Goal: Transaction & Acquisition: Subscribe to service/newsletter

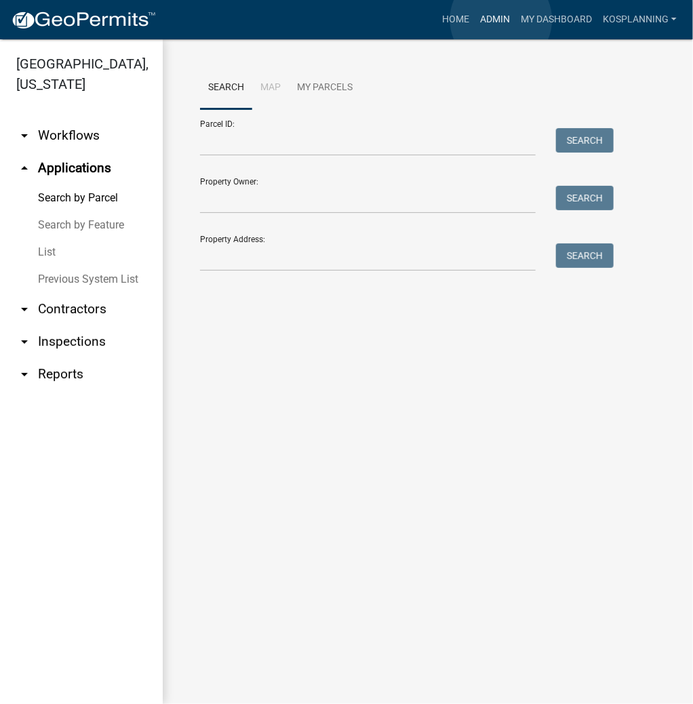
click at [501, 20] on link "Admin" at bounding box center [494, 20] width 41 height 26
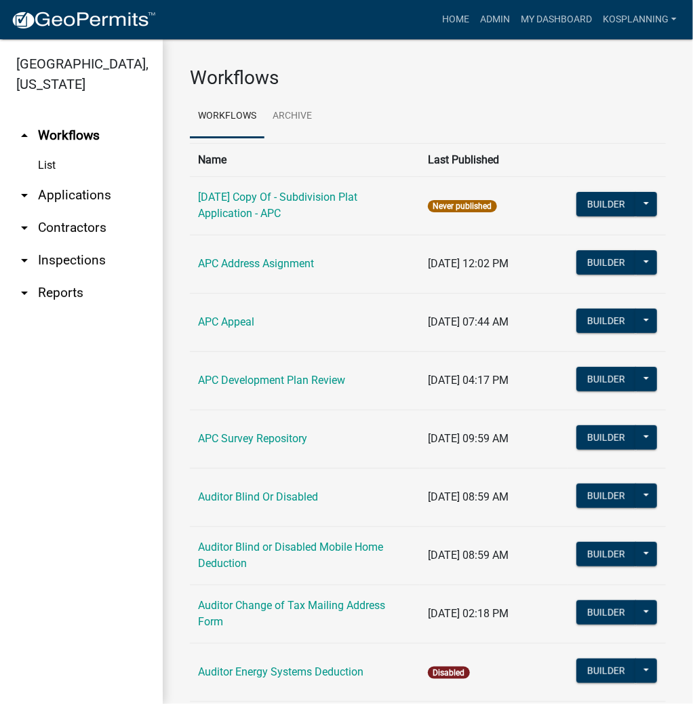
click at [74, 230] on link "arrow_drop_down Contractors" at bounding box center [81, 227] width 163 height 33
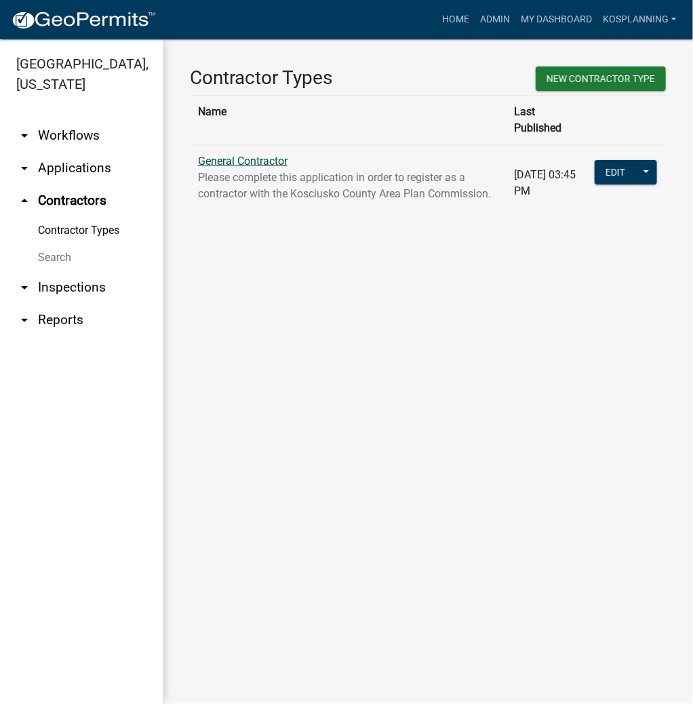
click at [249, 155] on link "General Contractor" at bounding box center [242, 161] width 89 height 13
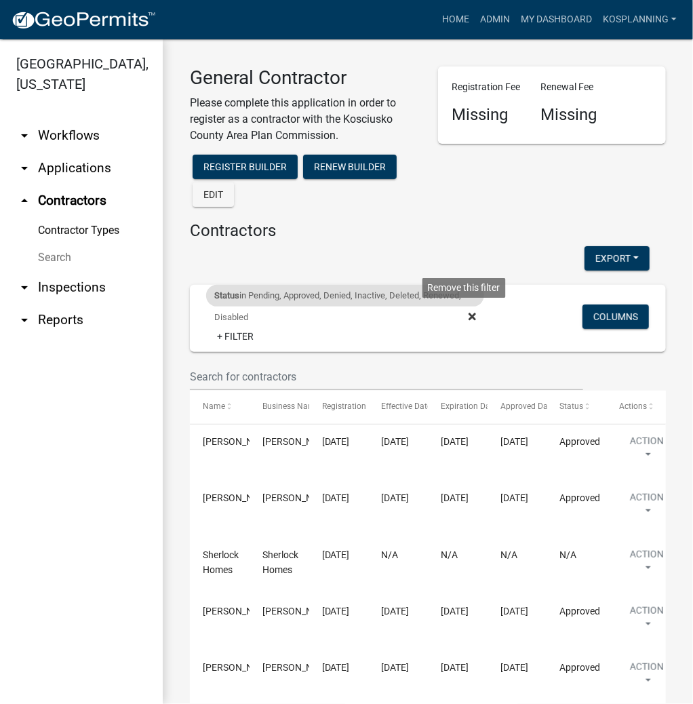
click at [463, 317] on fa-icon at bounding box center [469, 317] width 13 height 22
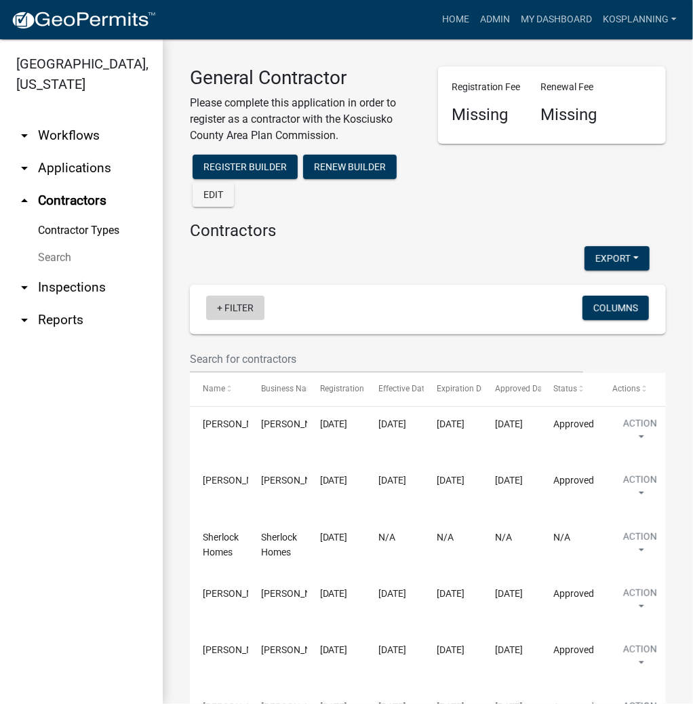
click at [237, 310] on link "+ Filter" at bounding box center [235, 308] width 58 height 24
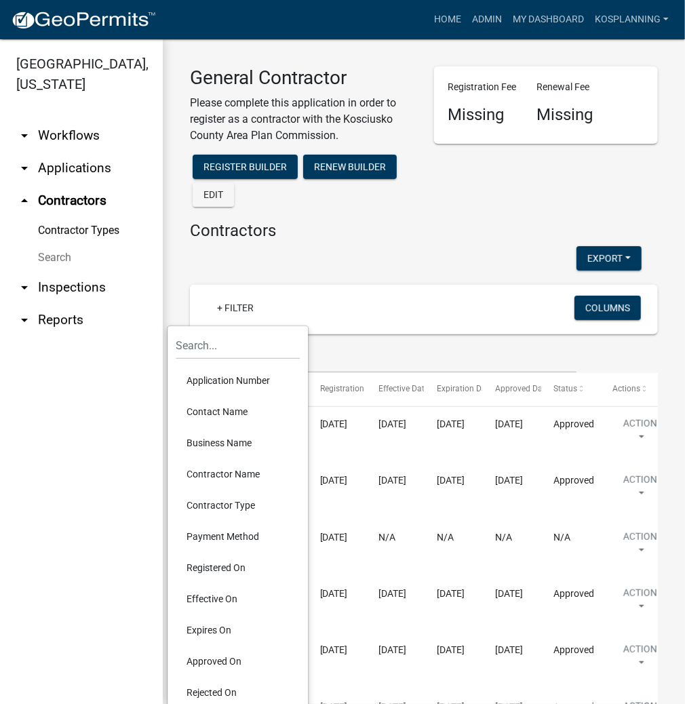
click at [231, 470] on li "Contractor Name" at bounding box center [238, 473] width 124 height 31
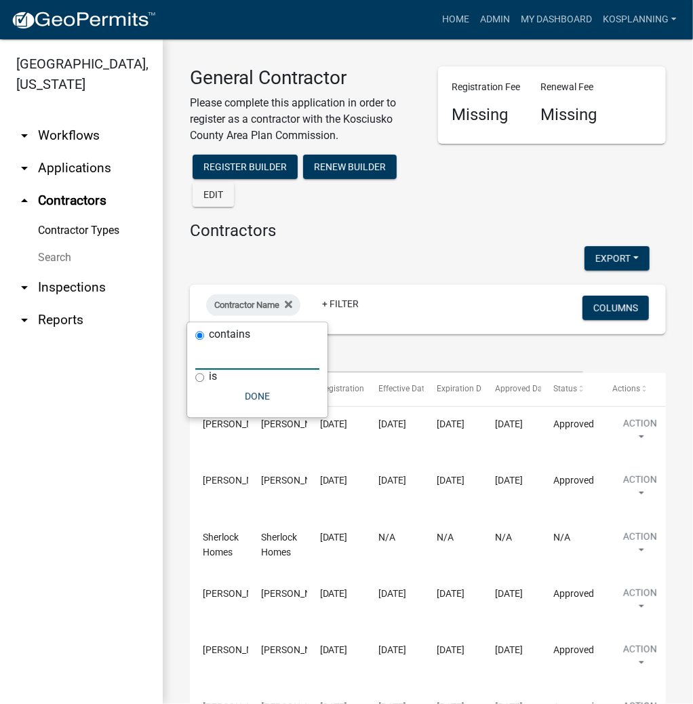
click at [268, 363] on input "text" at bounding box center [257, 356] width 124 height 28
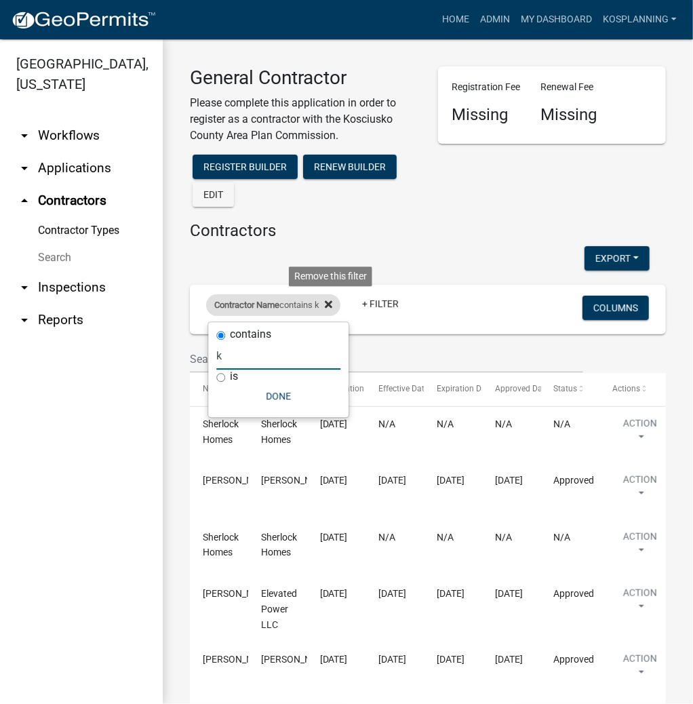
type input "k"
click at [332, 305] on icon at bounding box center [328, 304] width 7 height 7
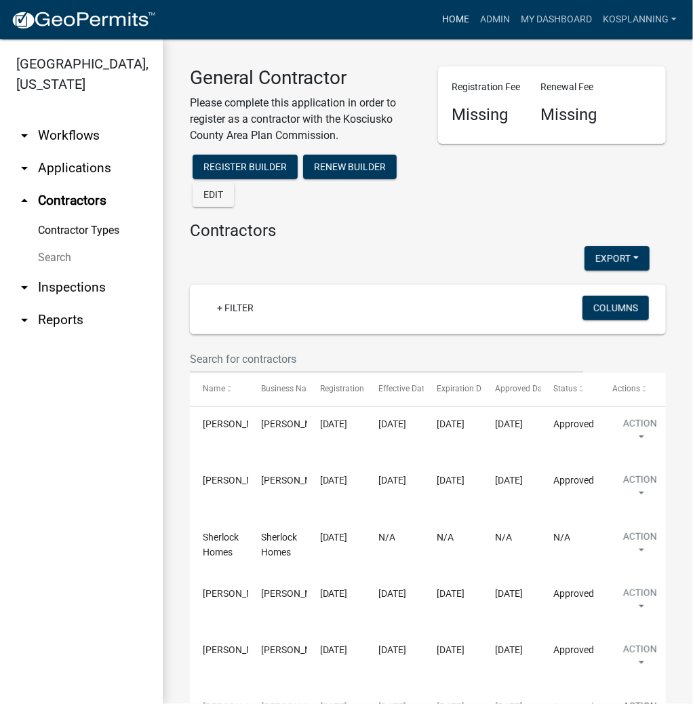
click at [456, 18] on link "Home" at bounding box center [455, 20] width 38 height 26
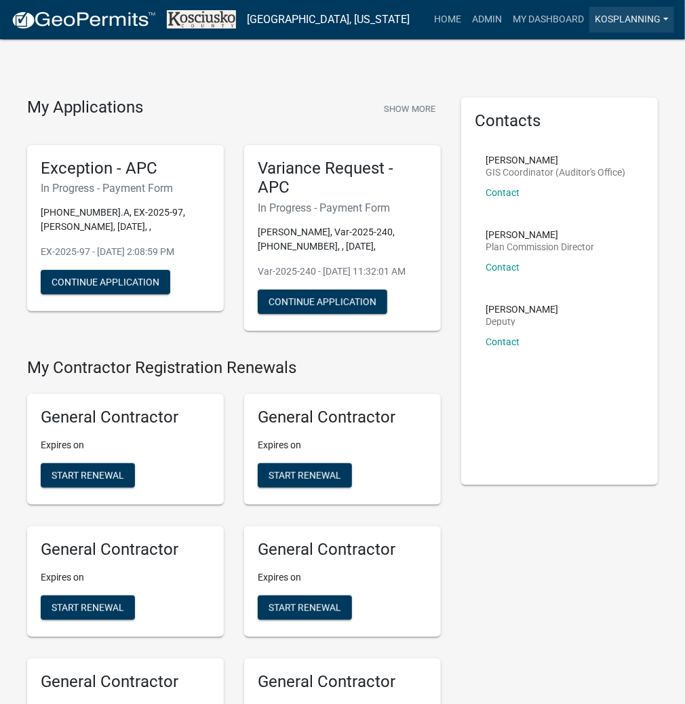
click at [618, 16] on link "kosplanning" at bounding box center [631, 20] width 85 height 26
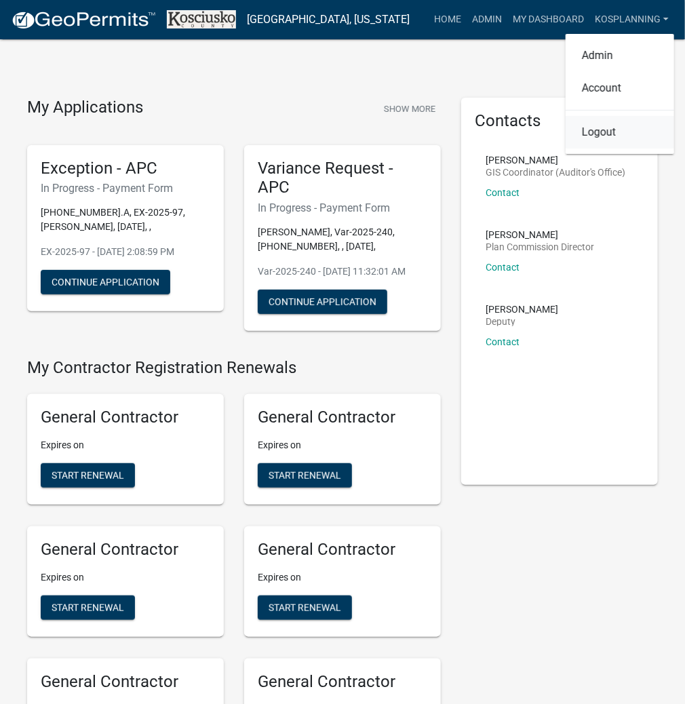
click at [605, 134] on link "Logout" at bounding box center [619, 132] width 108 height 33
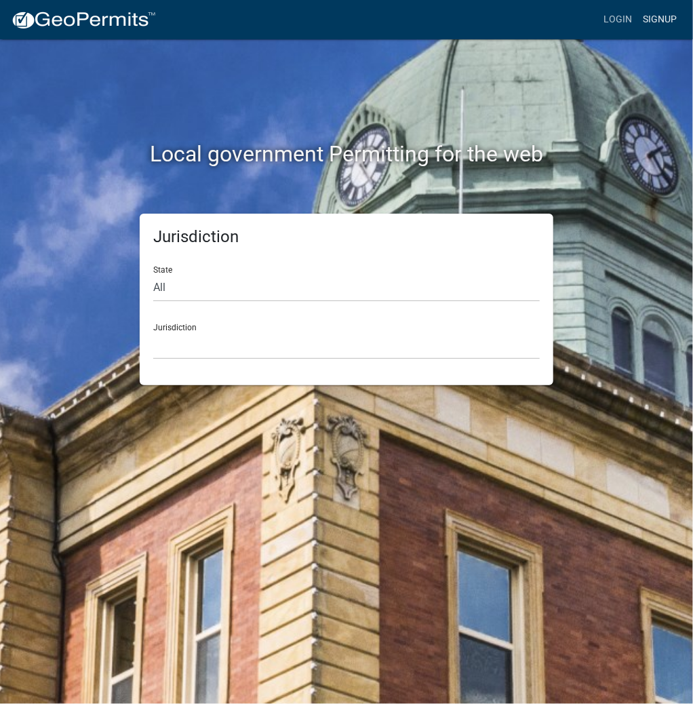
click at [649, 22] on link "Signup" at bounding box center [659, 20] width 45 height 26
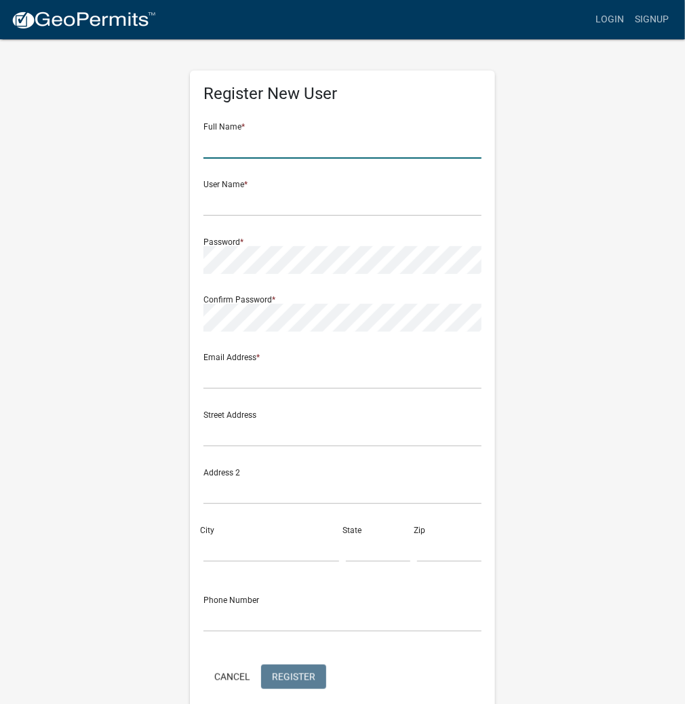
click at [323, 153] on input "text" at bounding box center [342, 145] width 278 height 28
type input "[PERSON_NAME]"
type input "LAURAKAUFMAN"
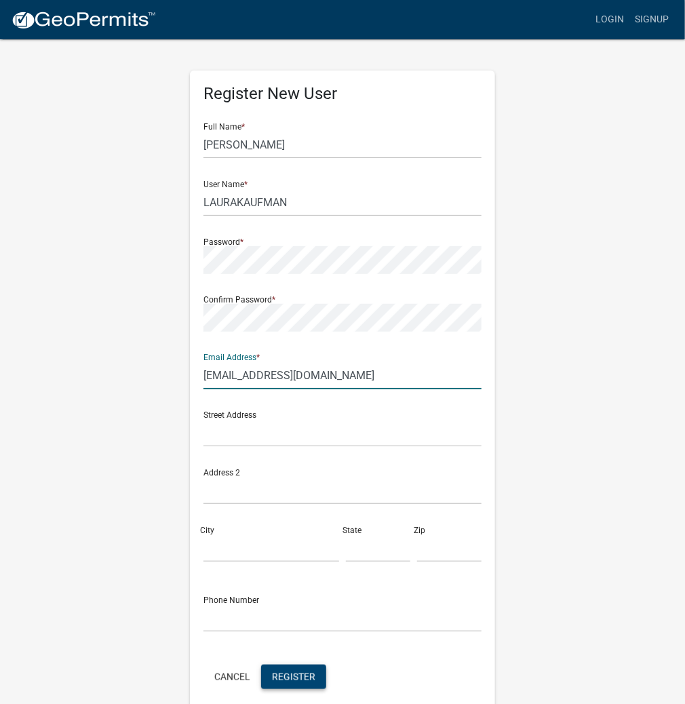
type input "[EMAIL_ADDRESS][DOMAIN_NAME]"
click at [291, 675] on span "Register" at bounding box center [293, 675] width 43 height 11
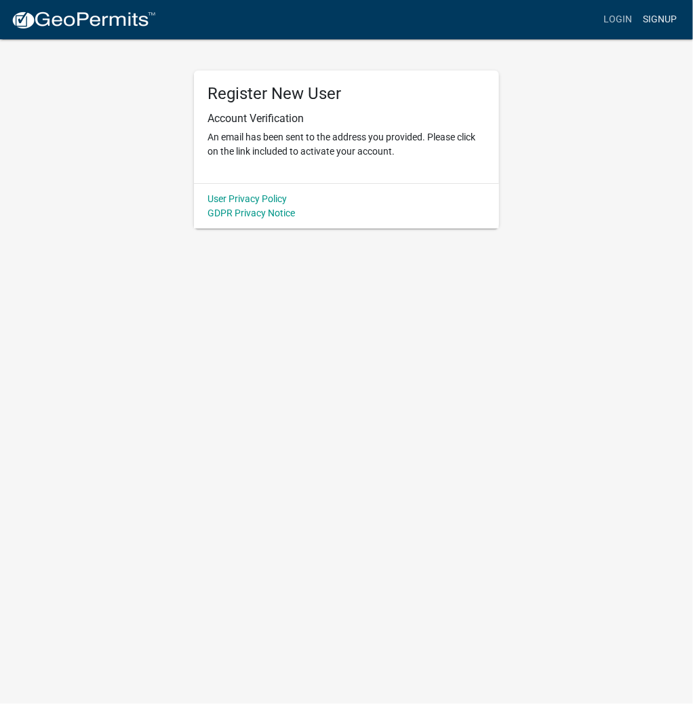
click at [656, 20] on link "Signup" at bounding box center [659, 20] width 45 height 26
click at [622, 17] on link "Login" at bounding box center [617, 20] width 39 height 26
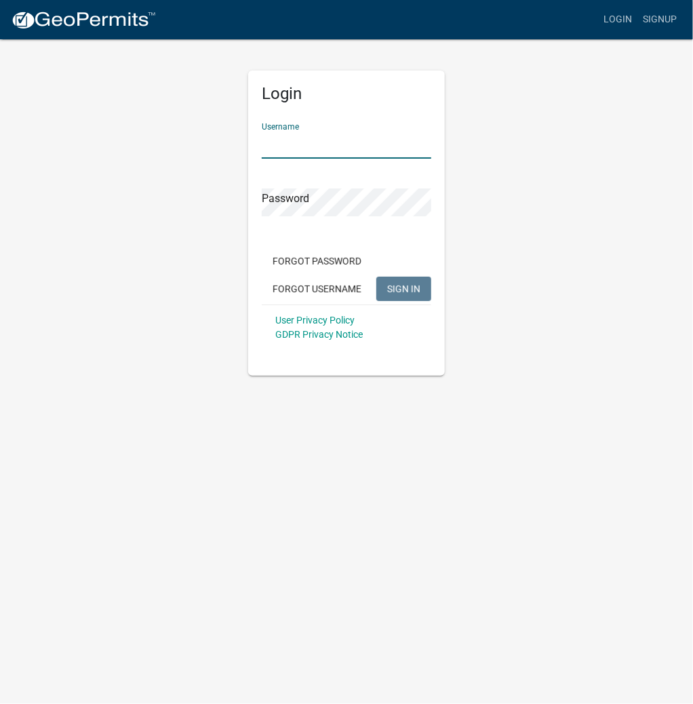
click at [325, 142] on input "Username" at bounding box center [346, 145] width 169 height 28
type input "kosplanning"
click at [376, 277] on button "SIGN IN" at bounding box center [403, 289] width 55 height 24
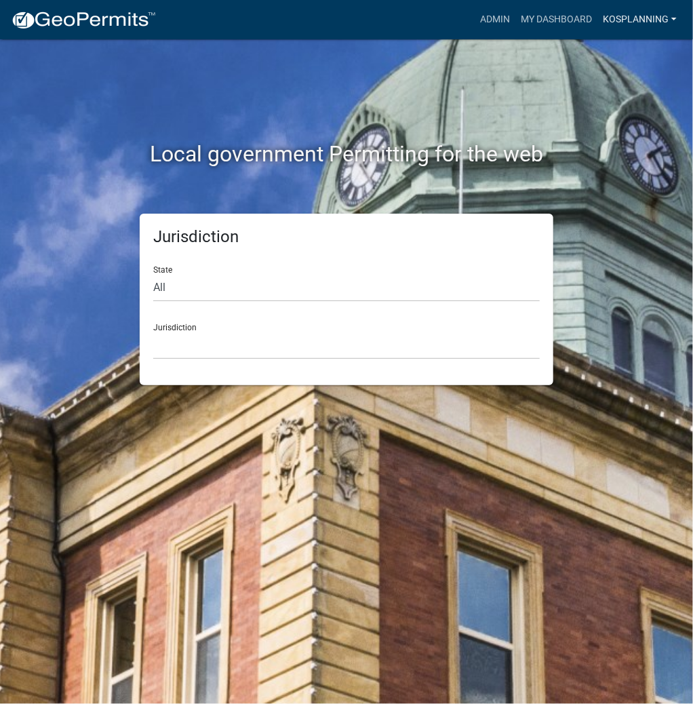
click at [619, 21] on link "kosplanning" at bounding box center [639, 20] width 85 height 26
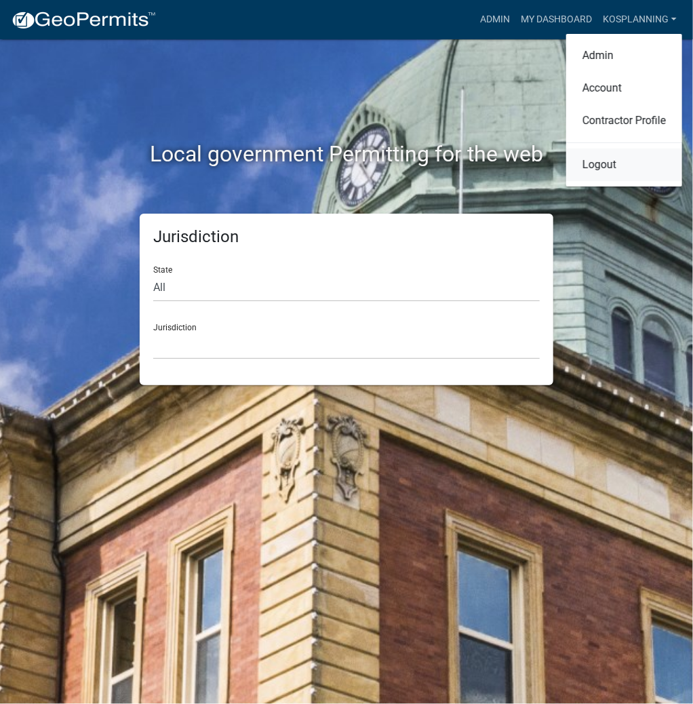
click at [607, 161] on link "Logout" at bounding box center [624, 164] width 116 height 33
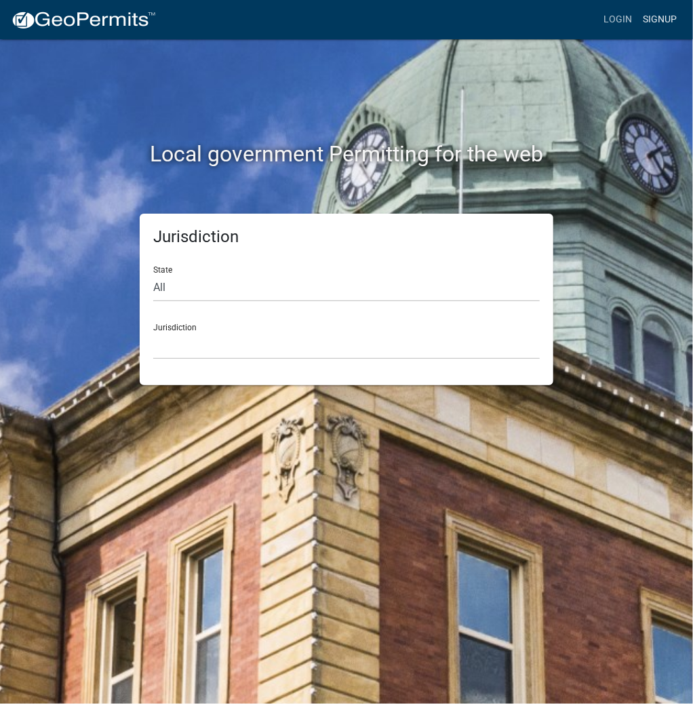
click at [664, 18] on link "Signup" at bounding box center [659, 20] width 45 height 26
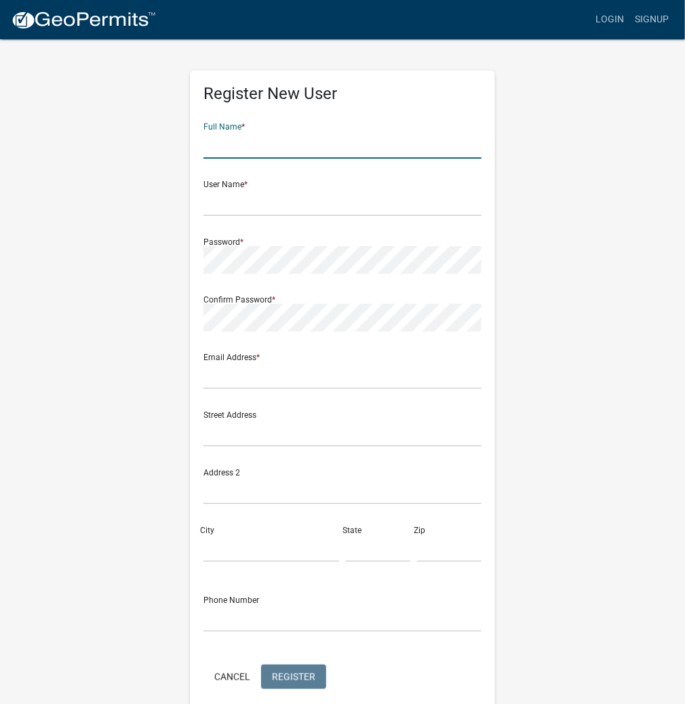
click at [302, 144] on input "text" at bounding box center [342, 145] width 278 height 28
type input "[PERSON_NAME]"
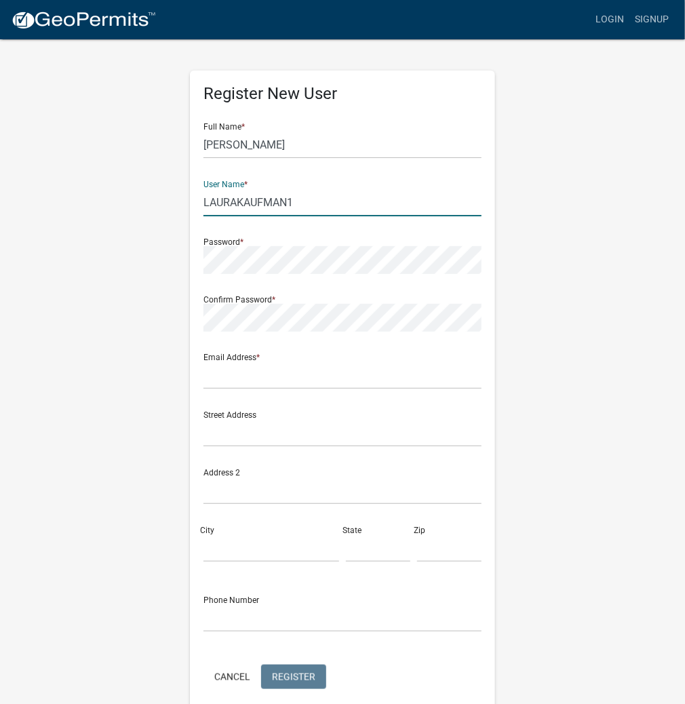
type input "LAURAKAUFMAN1"
type input "A"
type input "[EMAIL_ADDRESS][DOMAIN_NAME]"
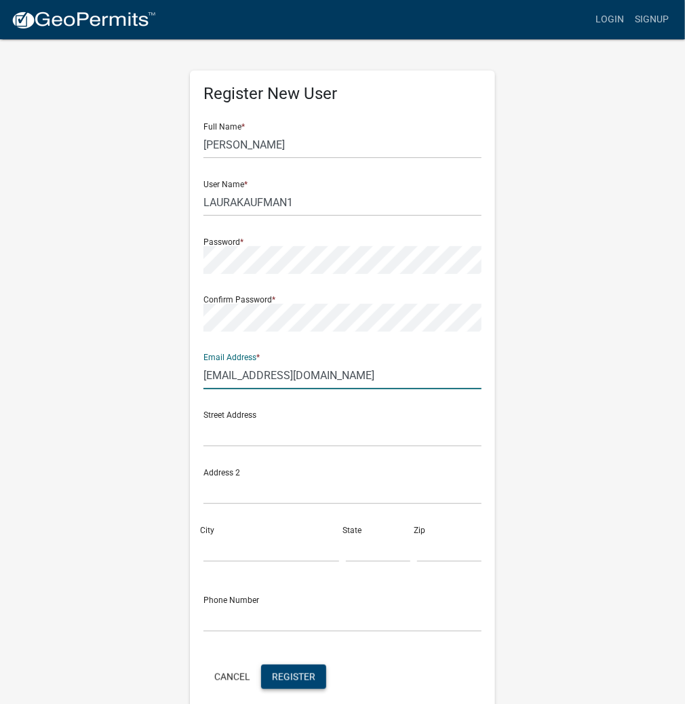
click at [282, 674] on span "Register" at bounding box center [293, 675] width 43 height 11
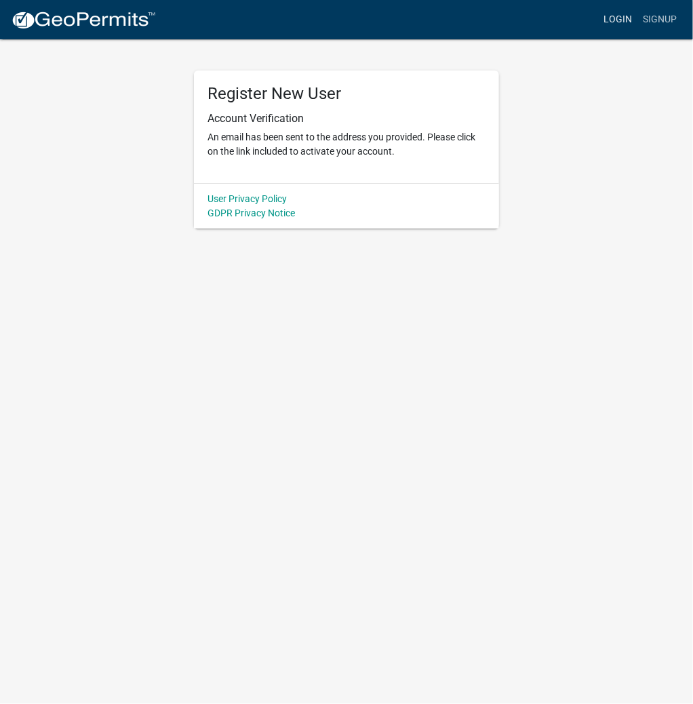
click at [622, 18] on link "Login" at bounding box center [617, 20] width 39 height 26
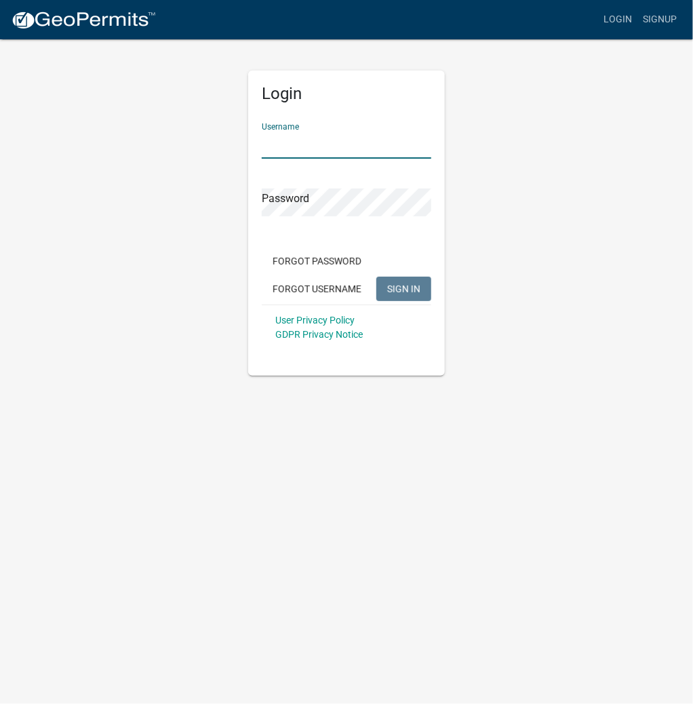
click at [386, 136] on input "Username" at bounding box center [346, 145] width 169 height 28
type input "LAURAKAUFMAN1"
click at [376, 277] on button "SIGN IN" at bounding box center [403, 289] width 55 height 24
